Goal: Navigation & Orientation: Understand site structure

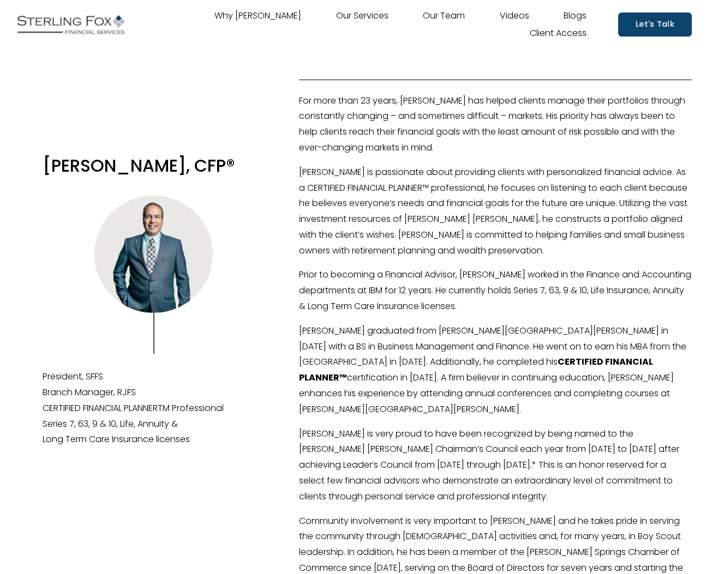
click at [272, 14] on link "Why [PERSON_NAME]" at bounding box center [257, 15] width 87 height 17
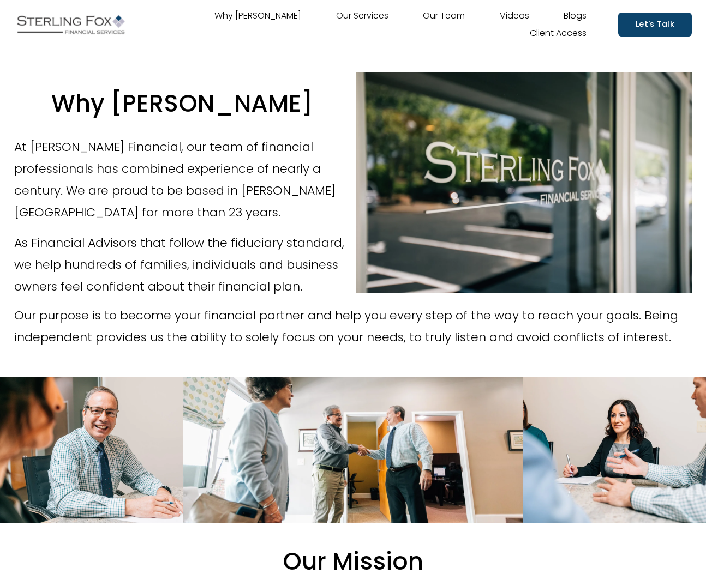
click at [366, 17] on link "Our Services" at bounding box center [362, 15] width 52 height 17
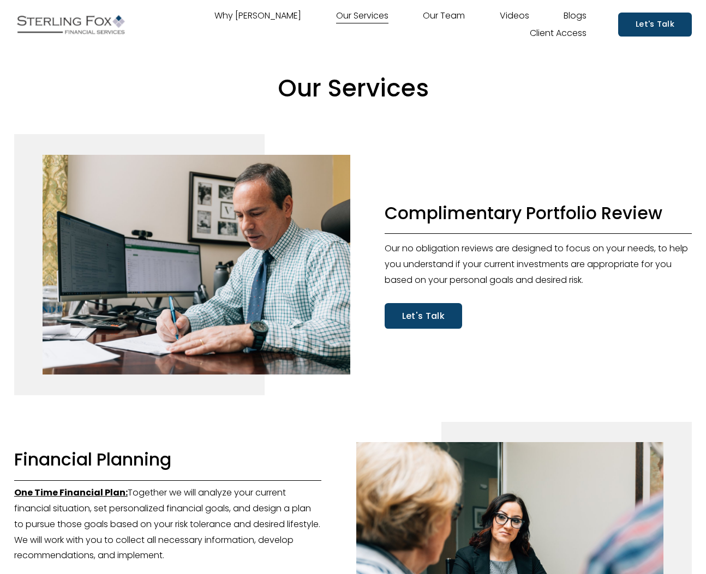
click at [435, 19] on link "Our Team" at bounding box center [444, 15] width 42 height 17
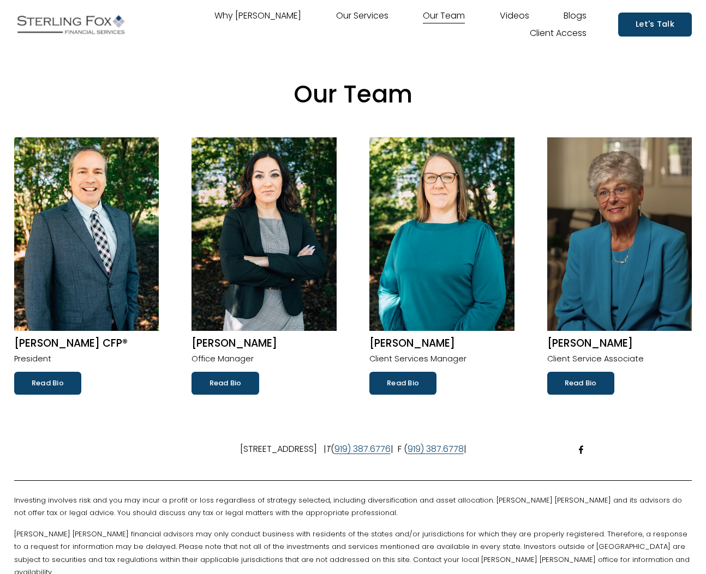
click at [576, 19] on link "Blogs" at bounding box center [574, 15] width 23 height 17
